Goal: Share content

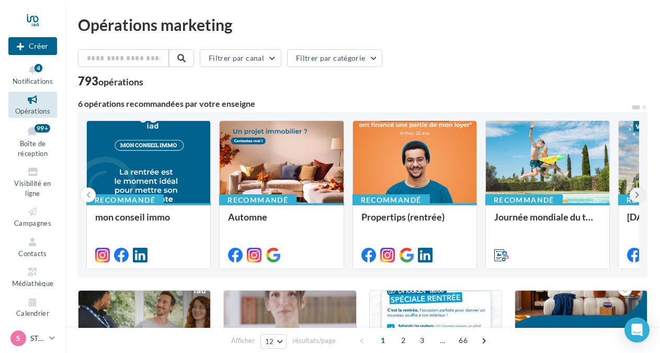
click at [637, 192] on icon at bounding box center [637, 194] width 5 height 10
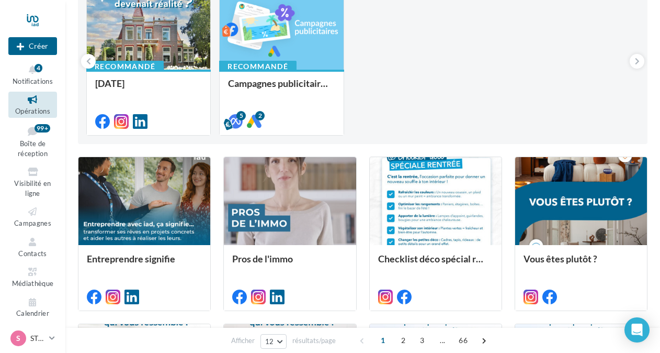
scroll to position [138, 0]
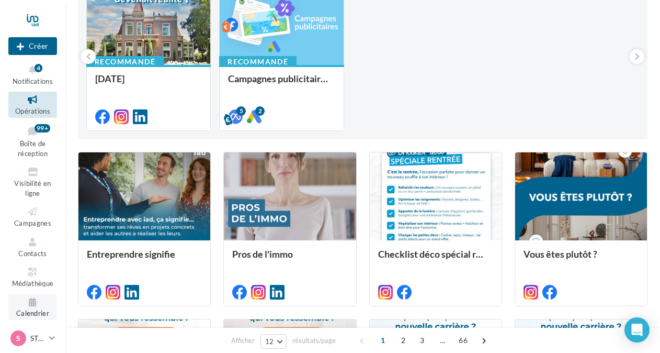
click at [29, 306] on icon at bounding box center [33, 302] width 42 height 12
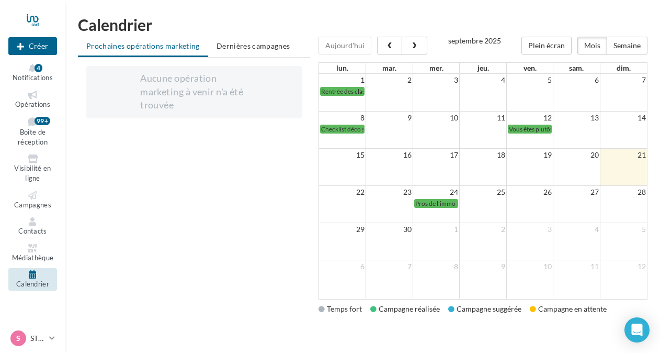
scroll to position [22, 0]
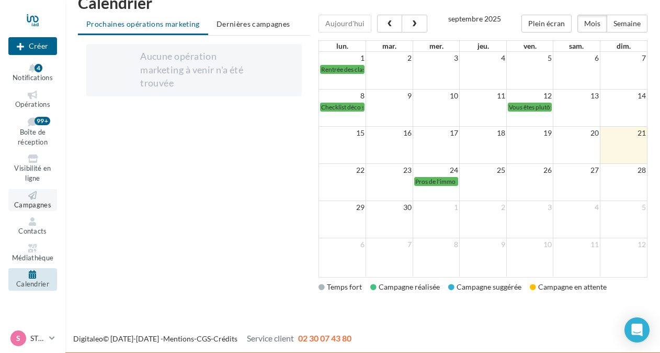
click at [33, 195] on icon at bounding box center [33, 195] width 42 height 8
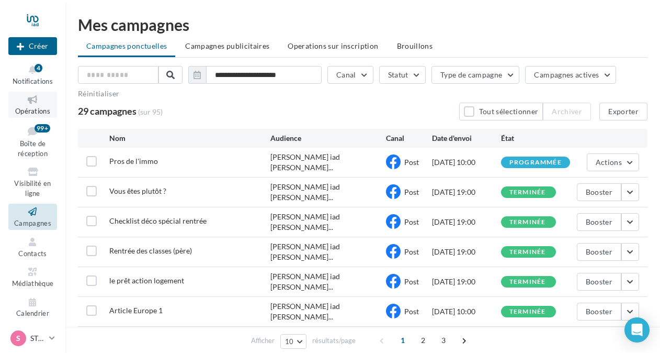
click at [32, 102] on icon at bounding box center [33, 100] width 42 height 12
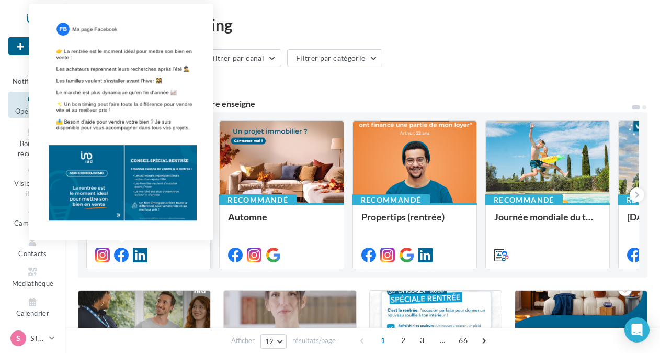
click at [121, 251] on icon at bounding box center [121, 254] width 15 height 15
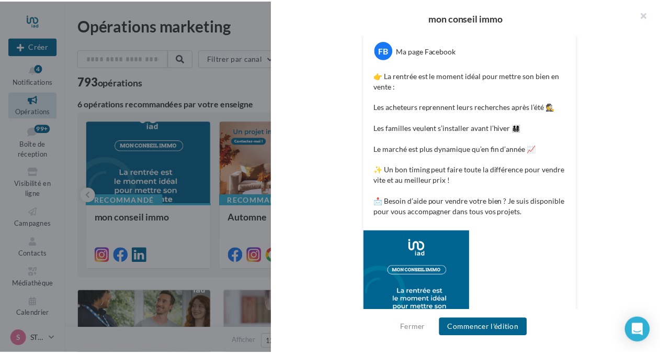
scroll to position [220, 0]
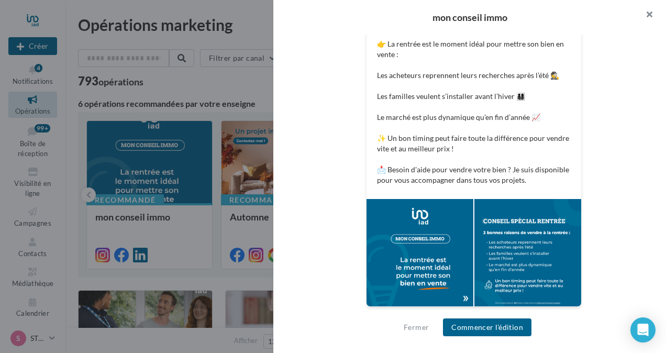
click at [648, 13] on button "button" at bounding box center [645, 15] width 42 height 31
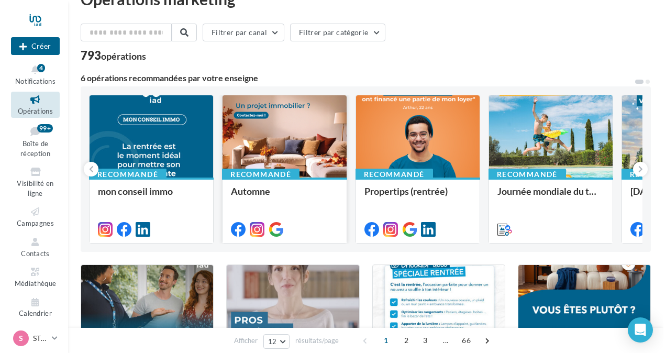
scroll to position [26, 0]
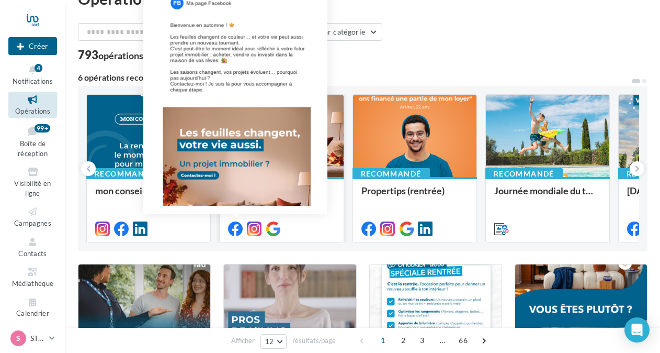
click at [234, 227] on icon at bounding box center [235, 228] width 15 height 15
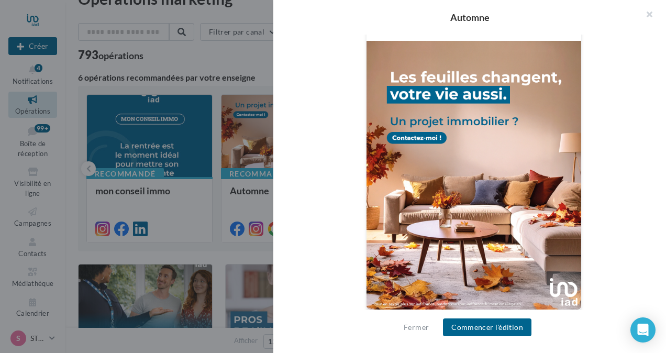
scroll to position [360, 0]
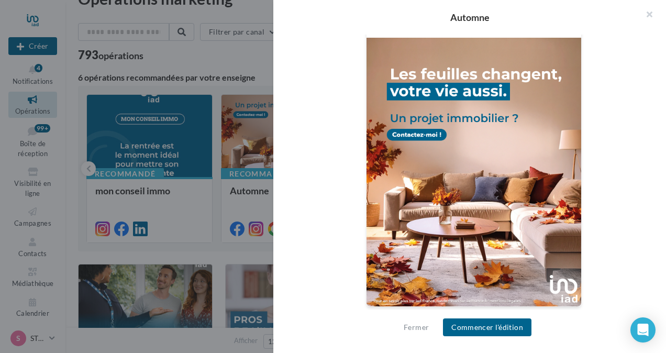
click at [318, 229] on div "FB Ma page Facebook Bienvenue en automne ! 🍁 Les feuilles changent de couleur… …" at bounding box center [474, 89] width 334 height 462
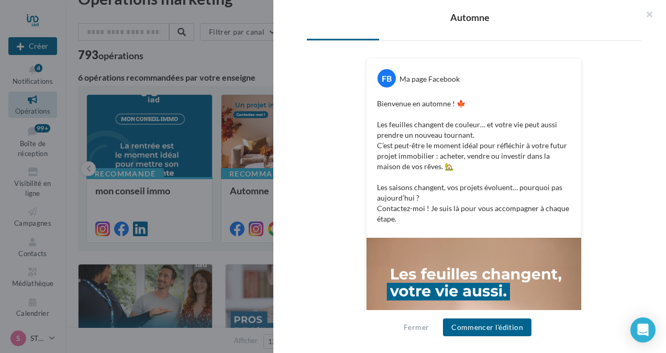
scroll to position [159, 0]
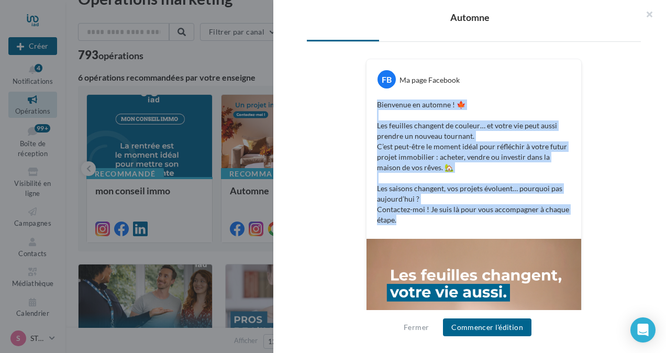
drag, startPoint x: 393, startPoint y: 219, endPoint x: 368, endPoint y: 104, distance: 118.3
click at [369, 104] on div "Bienvenue en automne ! 🍁 Les feuilles changent de couleur… et votre vie peut au…" at bounding box center [473, 162] width 209 height 131
copy p "Bienvenue en automne ! 🍁 Les feuilles changent de couleur… et votre vie peut au…"
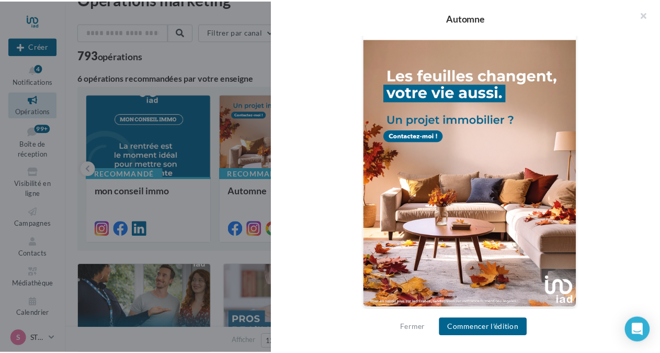
scroll to position [360, 0]
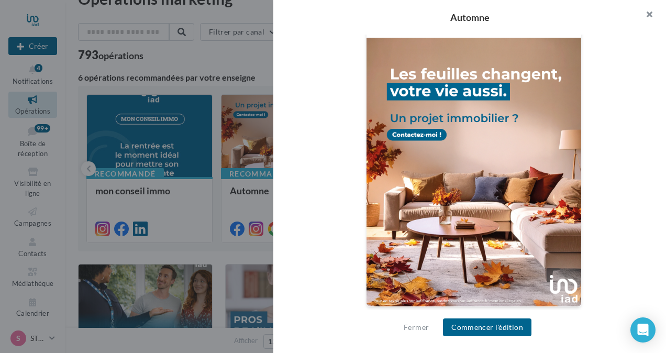
click at [650, 15] on button "button" at bounding box center [645, 15] width 42 height 31
